Goal: Go to known website: Go to known website

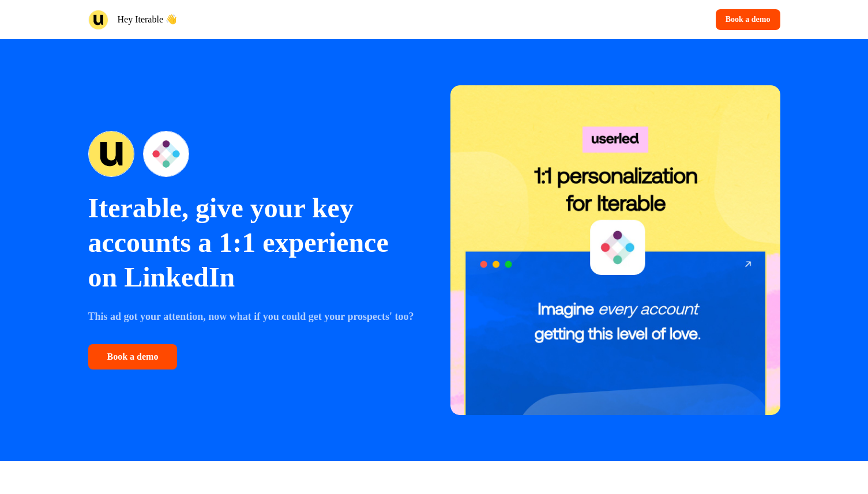
click at [144, 22] on p "Hey Iterable 👋" at bounding box center [148, 20] width 60 height 14
click at [92, 20] on img at bounding box center [98, 20] width 20 height 20
